Goal: Navigation & Orientation: Find specific page/section

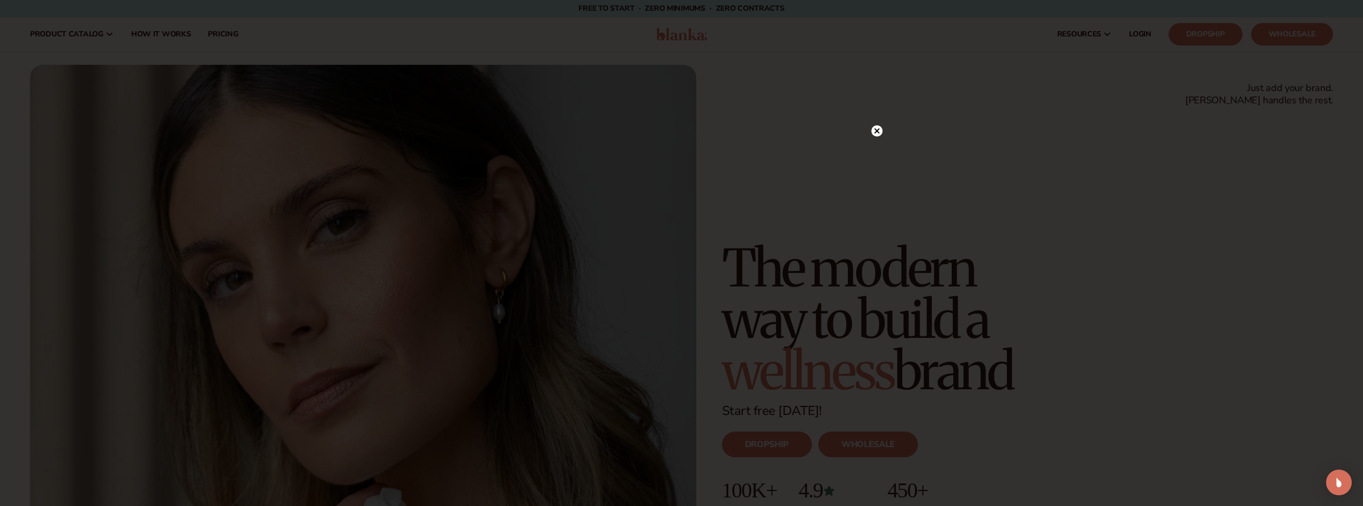
click at [877, 132] on icon at bounding box center [876, 131] width 5 height 5
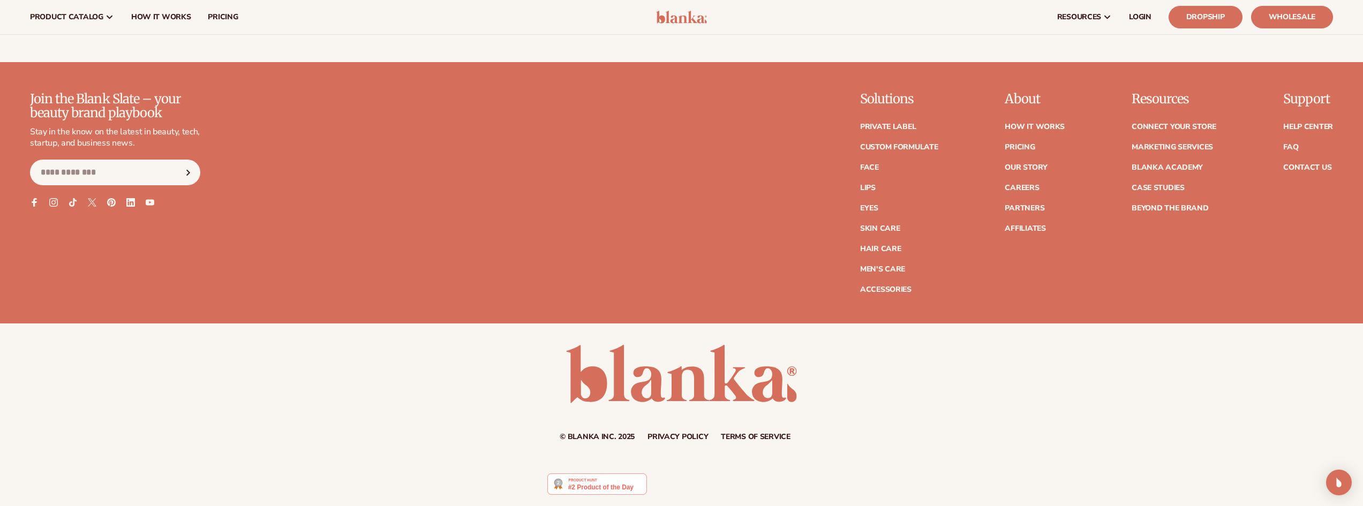
scroll to position [6276, 0]
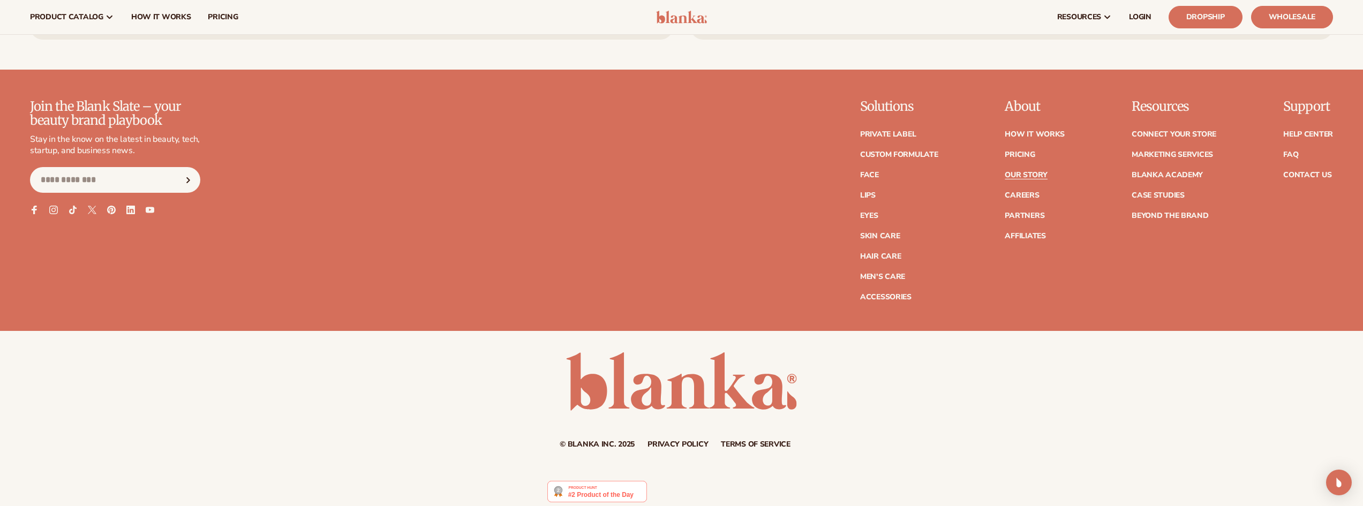
click at [1032, 177] on link "Our Story" at bounding box center [1026, 174] width 42 height 7
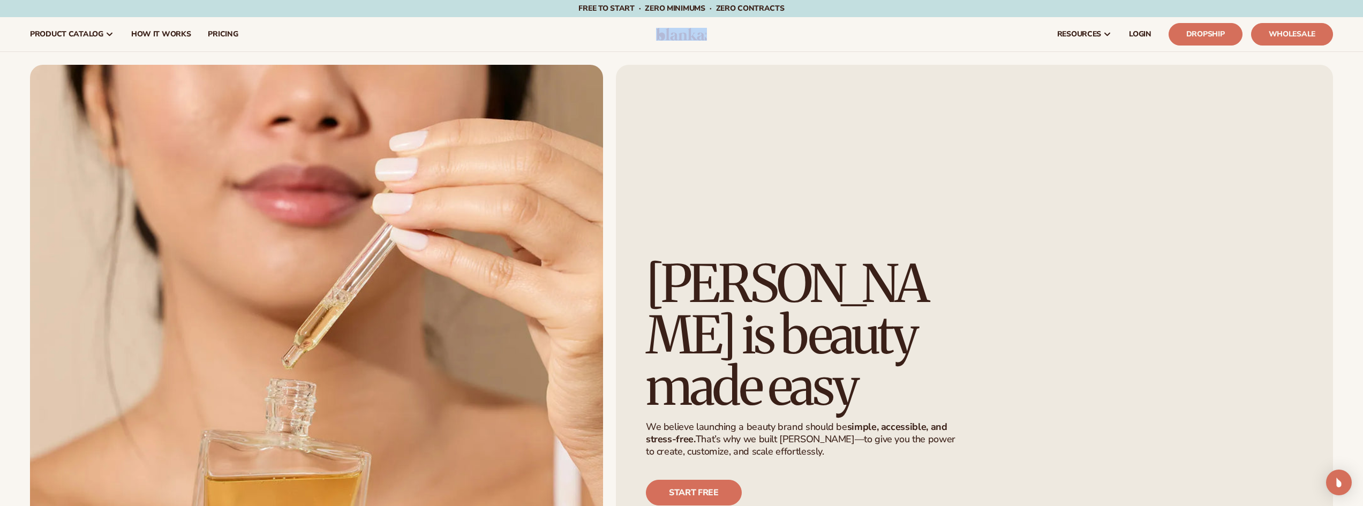
drag, startPoint x: 728, startPoint y: 36, endPoint x: 633, endPoint y: 38, distance: 94.8
click at [633, 38] on header "Cart product catalog The Lab by [PERSON_NAME]" at bounding box center [681, 34] width 1363 height 34
